Goal: Task Accomplishment & Management: Manage account settings

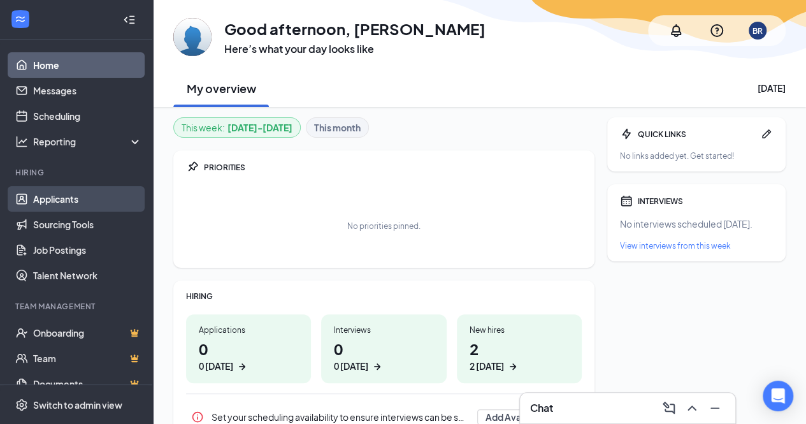
click at [54, 194] on link "Applicants" at bounding box center [87, 198] width 109 height 25
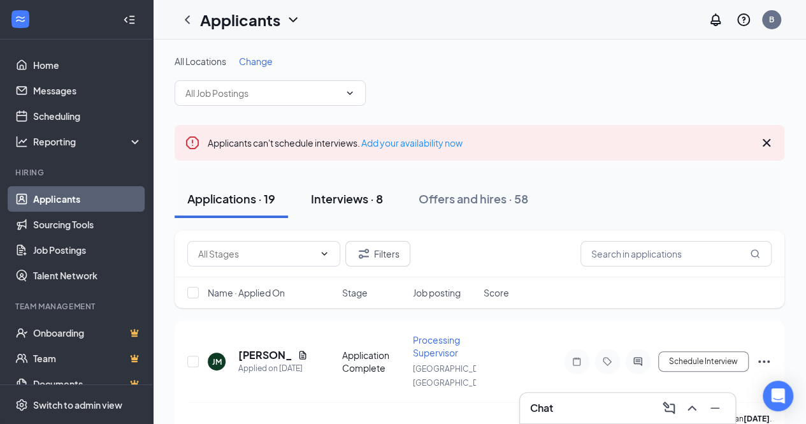
click at [357, 198] on div "Interviews · 8" at bounding box center [347, 199] width 72 height 16
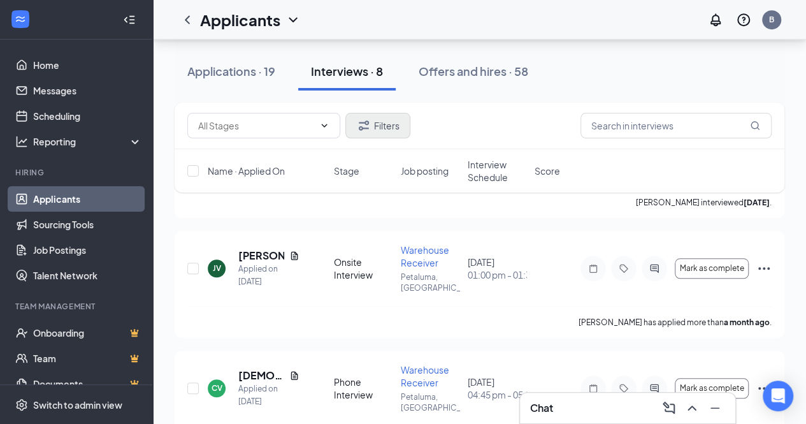
scroll to position [504, 0]
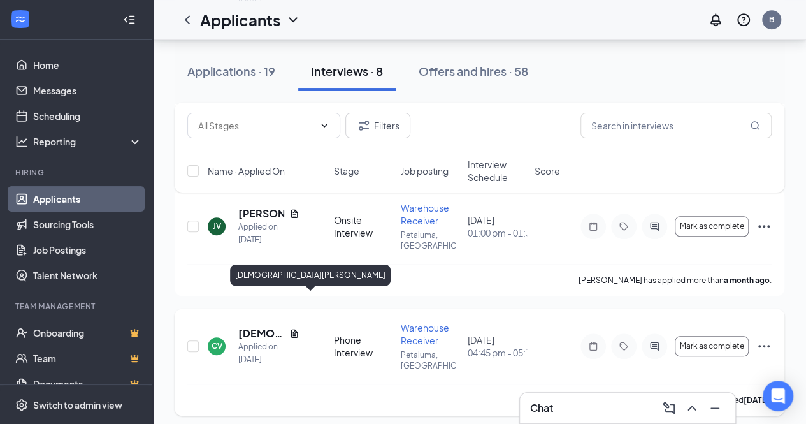
click at [256, 326] on h5 "[DEMOGRAPHIC_DATA][PERSON_NAME]" at bounding box center [261, 333] width 46 height 14
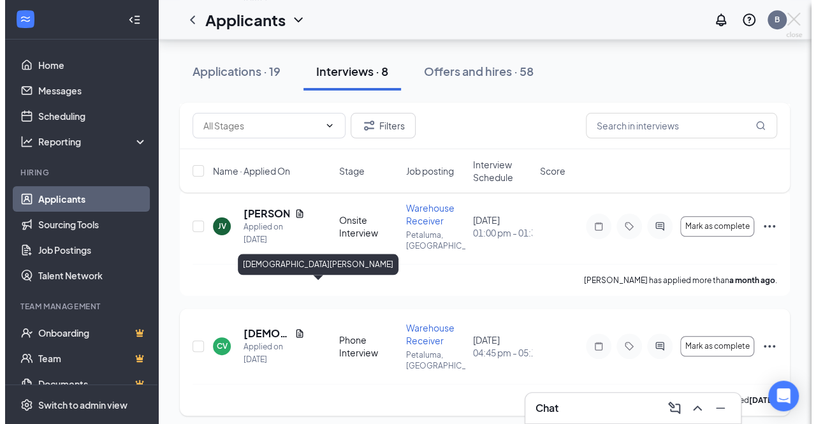
scroll to position [493, 0]
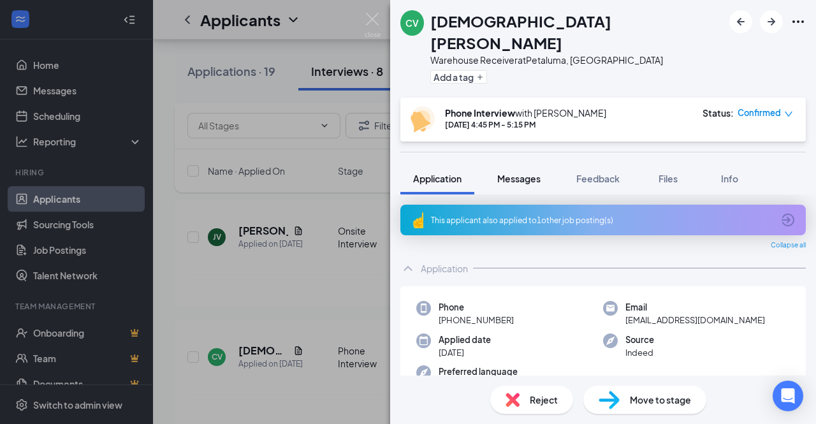
click at [519, 173] on span "Messages" at bounding box center [518, 178] width 43 height 11
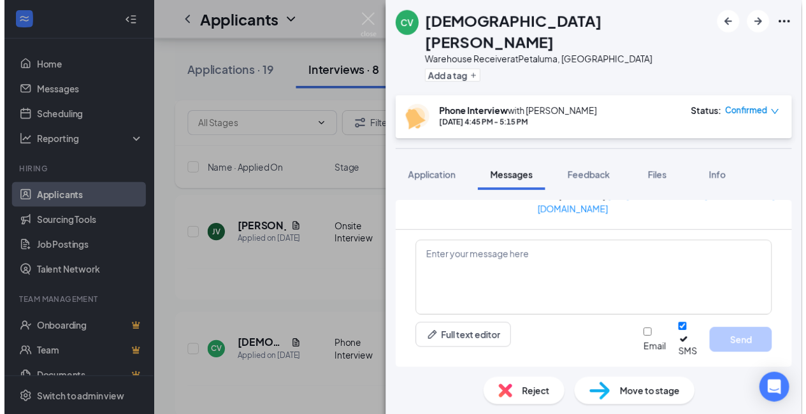
scroll to position [1214, 0]
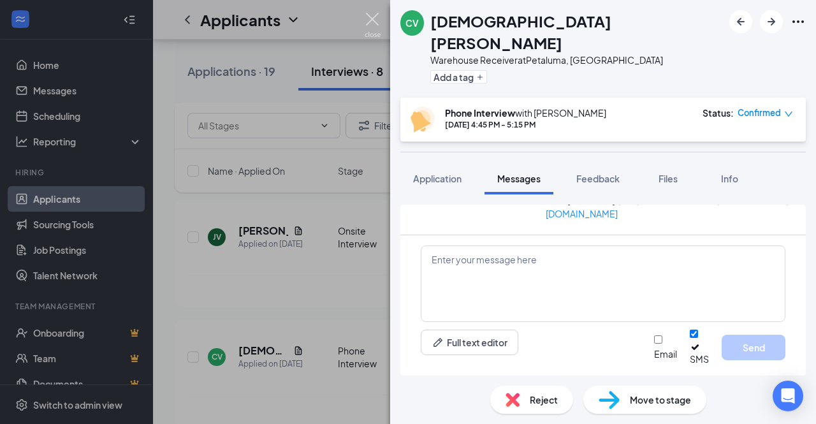
click at [370, 18] on img at bounding box center [372, 25] width 16 height 25
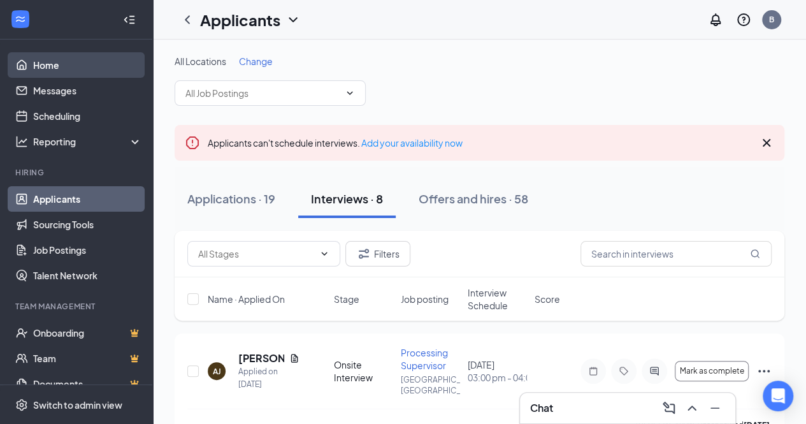
click at [49, 62] on link "Home" at bounding box center [87, 64] width 109 height 25
